Goal: Task Accomplishment & Management: Manage account settings

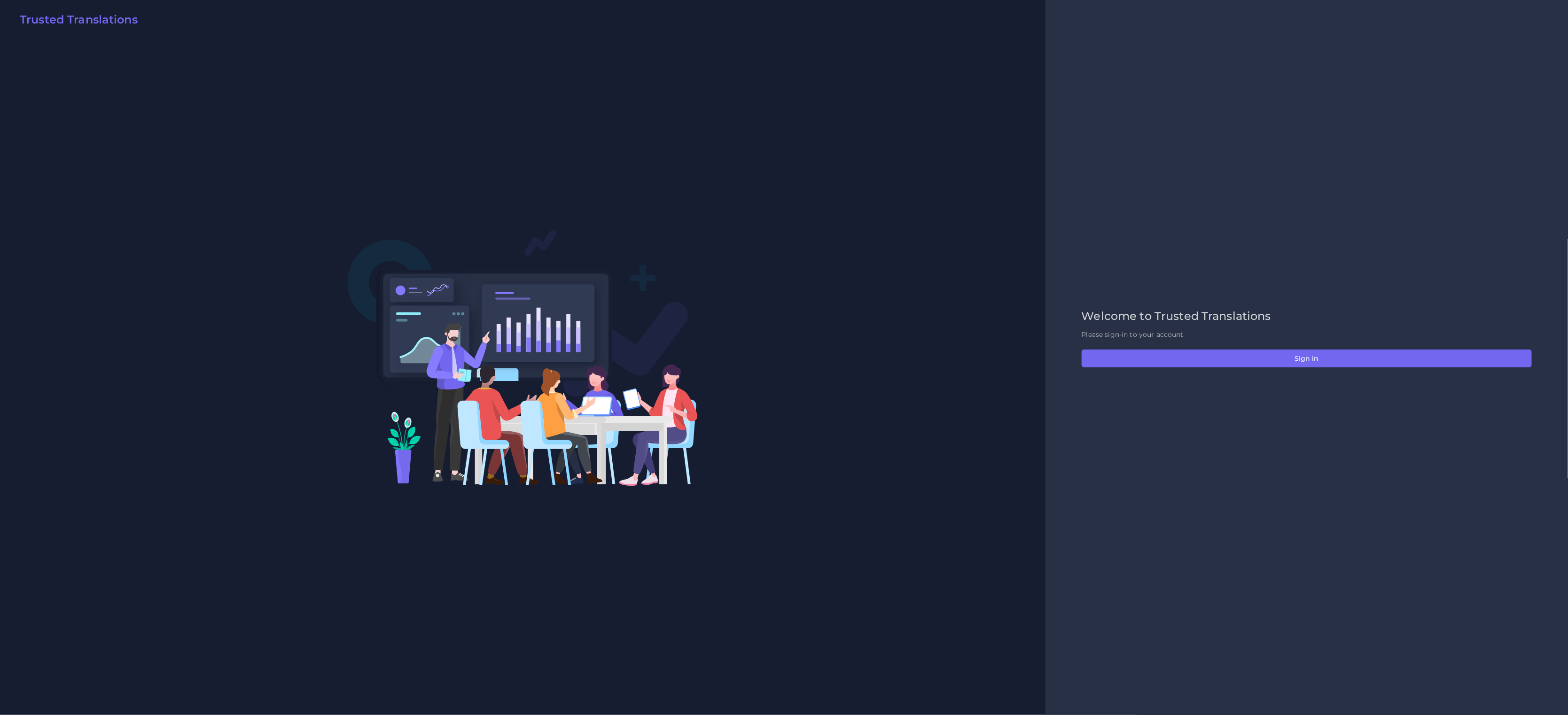
click at [1225, 369] on div "Welcome to Trusted Translations Please sign-in to your account Sign in" at bounding box center [1306, 357] width 470 height 96
click at [1229, 359] on button "Sign in" at bounding box center [1306, 358] width 450 height 18
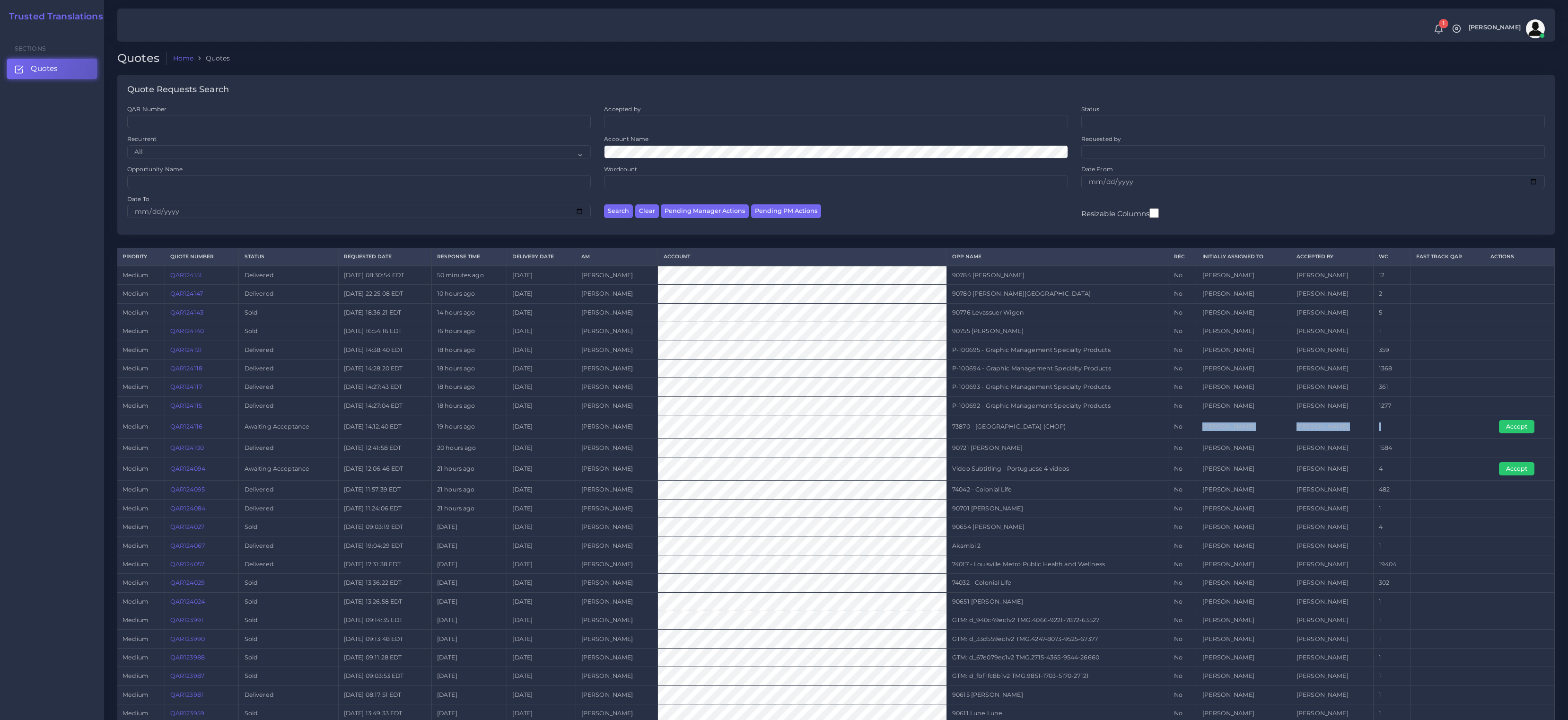
drag, startPoint x: 1449, startPoint y: 429, endPoint x: 1146, endPoint y: 429, distance: 303.0
click at [1182, 429] on tr "medium QAR124116 Awaiting Acceptance [DATE] 14:12:40 EDT 19 hours ago [DATE] [P…" at bounding box center [836, 426] width 1438 height 23
click at [190, 426] on link "QAR124116" at bounding box center [186, 426] width 32 height 7
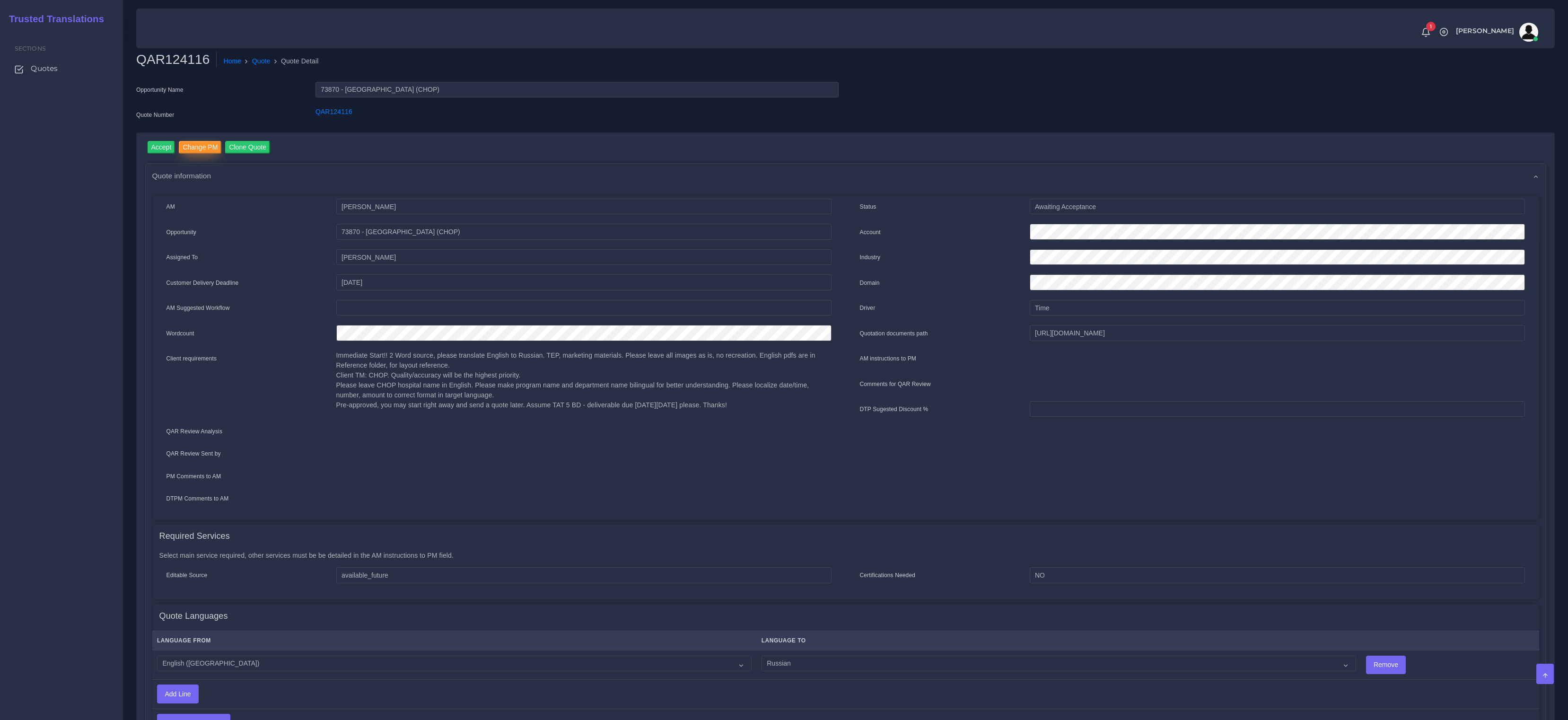
click at [204, 152] on input "Change PM" at bounding box center [200, 147] width 42 height 13
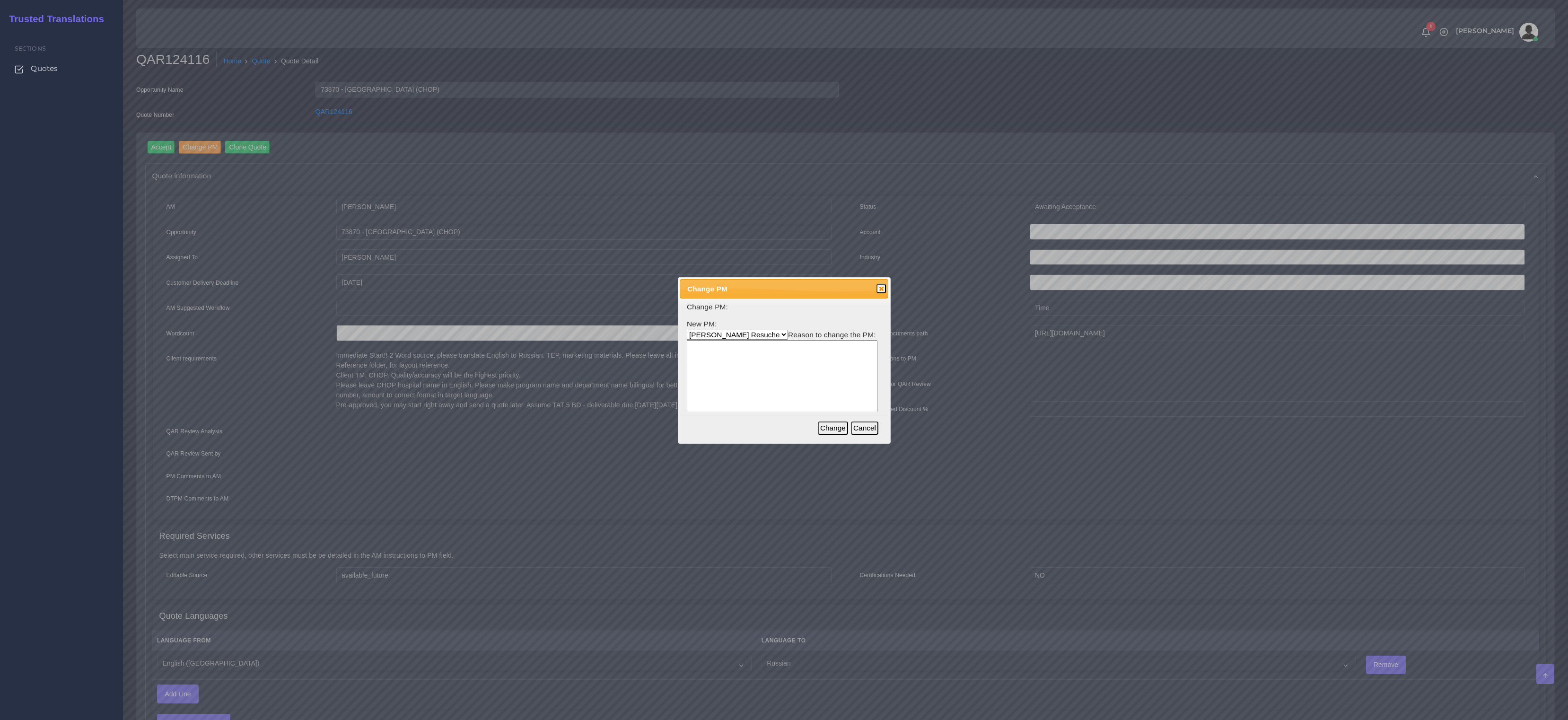
click at [762, 332] on select "Aldana Resuche Ana Whitby PM Beatriz Lacerda Dana Rossi Diego Leotta Gabriela S…" at bounding box center [737, 335] width 101 height 10
select select "3e925e02-f17d-4791-9412-c46ab5cb8daa"
click at [687, 330] on select "Aldana Resuche Ana Whitby PM Beatriz Lacerda Dana Rossi Diego Leotta Gabriela S…" at bounding box center [737, 335] width 101 height 10
click at [781, 350] on textarea at bounding box center [782, 385] width 191 height 90
click at [762, 360] on textarea at bounding box center [782, 385] width 191 height 90
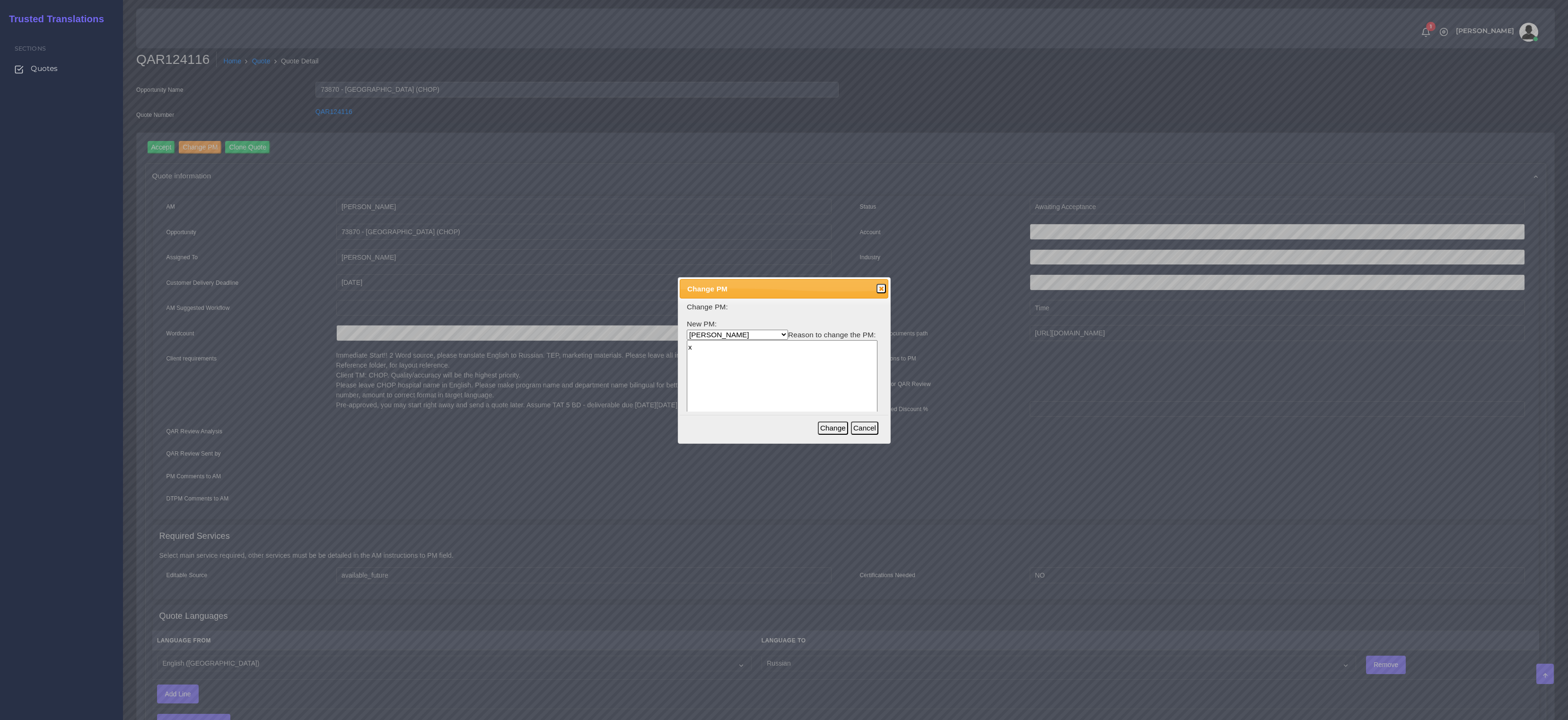
type textarea "x"
click at [837, 429] on button "Change" at bounding box center [833, 428] width 30 height 13
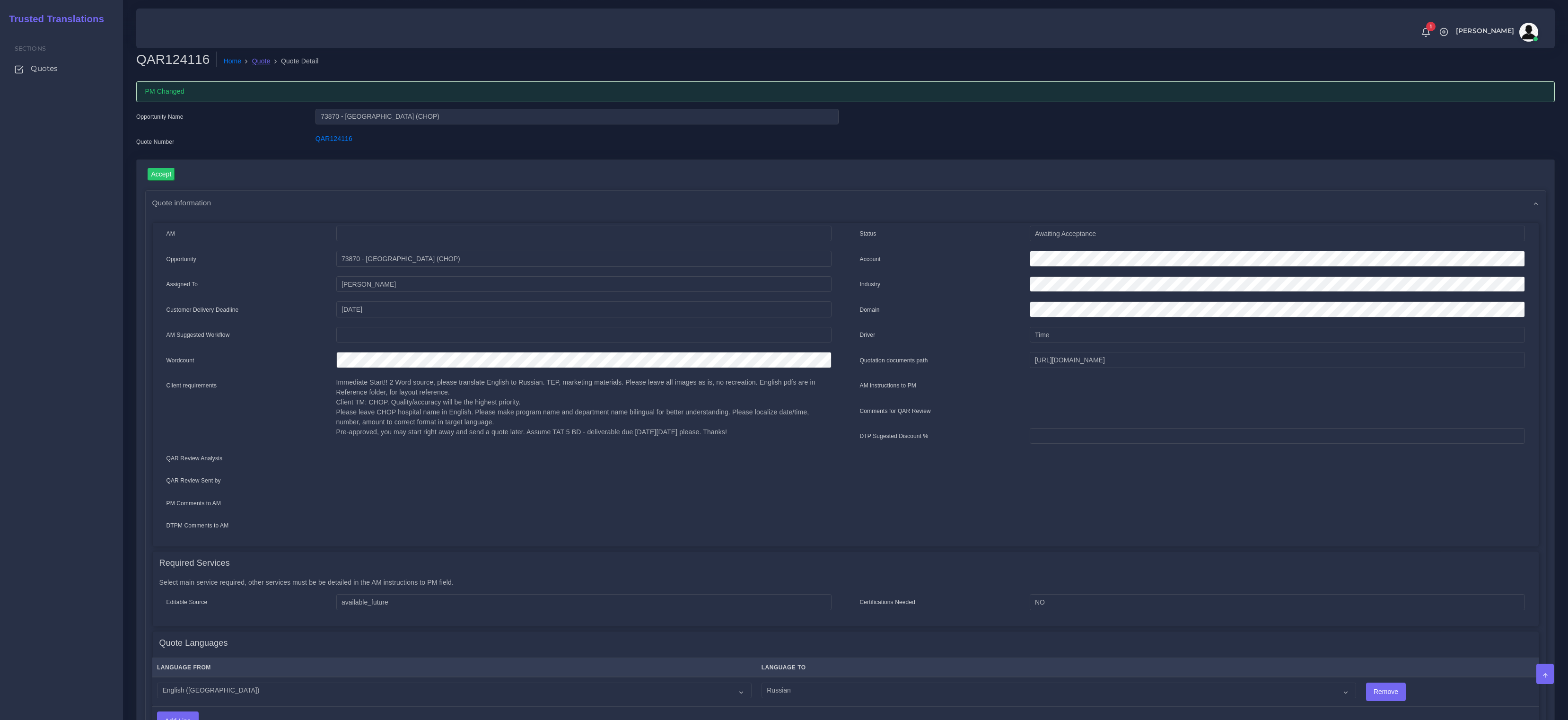
click at [253, 63] on link "Quote" at bounding box center [261, 61] width 18 height 10
